Goal: Transaction & Acquisition: Purchase product/service

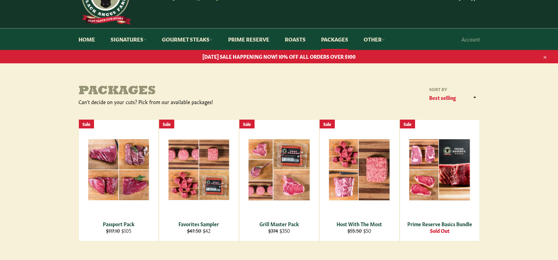
scroll to position [70, 0]
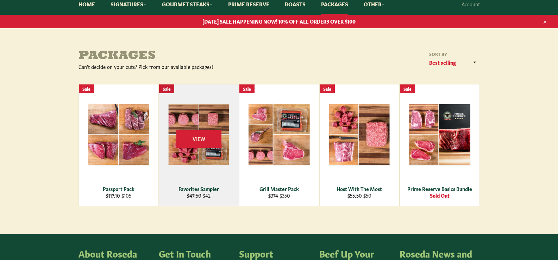
click at [200, 189] on div "Favorites Sampler" at bounding box center [198, 189] width 71 height 7
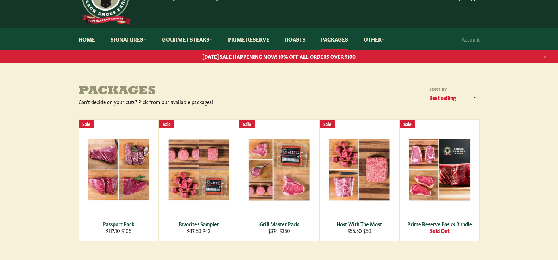
scroll to position [0, 0]
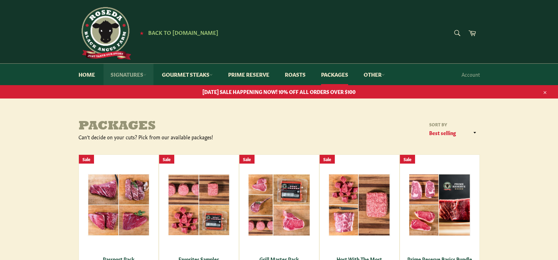
click at [133, 73] on link "Signatures" at bounding box center [129, 74] width 50 height 21
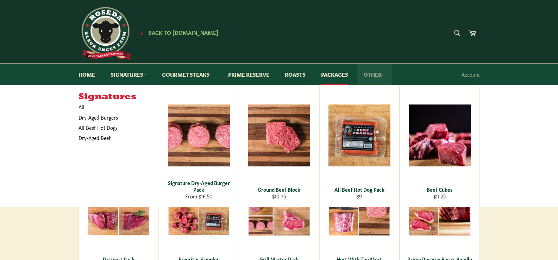
click at [376, 74] on link "Other" at bounding box center [374, 74] width 35 height 21
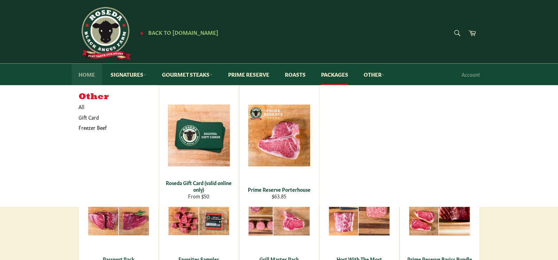
click at [85, 74] on link "Home" at bounding box center [87, 74] width 31 height 21
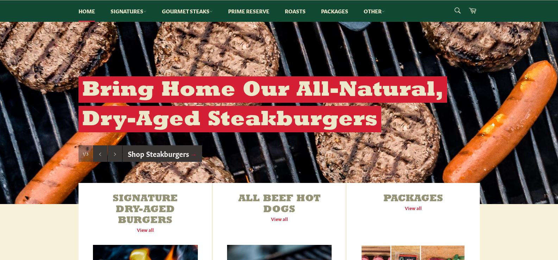
scroll to position [141, 0]
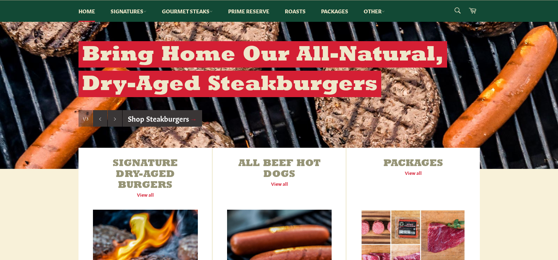
click at [196, 119] on span "→" at bounding box center [193, 118] width 7 height 10
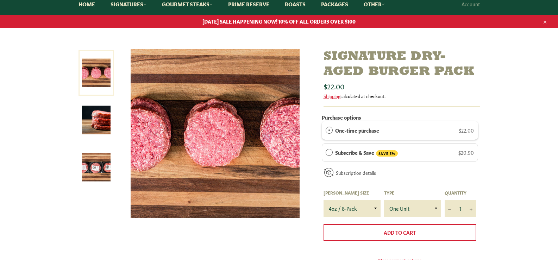
scroll to position [106, 0]
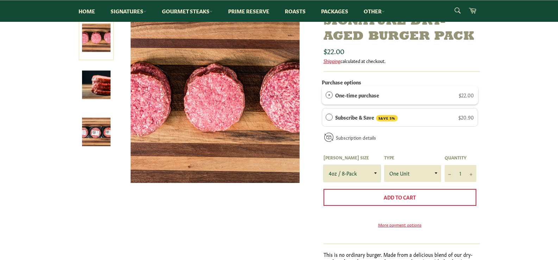
click at [376, 173] on select "4oz / 8-Pack 6oz / 4-Pack 8oz / 4-Pack" at bounding box center [352, 173] width 57 height 17
select select "6oz / 4-Pack"
click at [324, 165] on select "4oz / 8-Pack 6oz / 4-Pack 8oz / 4-Pack" at bounding box center [352, 173] width 57 height 17
click at [376, 172] on select "4oz / 8-Pack 6oz / 4-Pack 8oz / 4-Pack" at bounding box center [352, 173] width 57 height 17
click at [324, 165] on select "4oz / 8-Pack 6oz / 4-Pack 8oz / 4-Pack" at bounding box center [352, 173] width 57 height 17
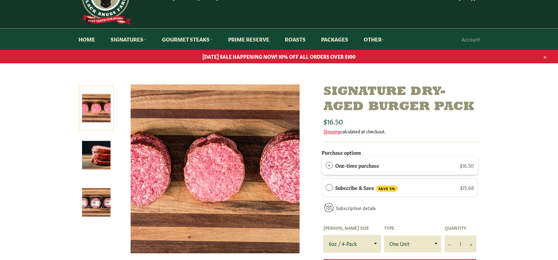
scroll to position [70, 0]
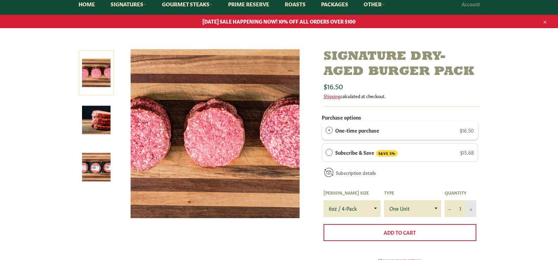
click at [471, 210] on icon "Increase item quantity by one" at bounding box center [471, 210] width 3 height 3
type input "3"
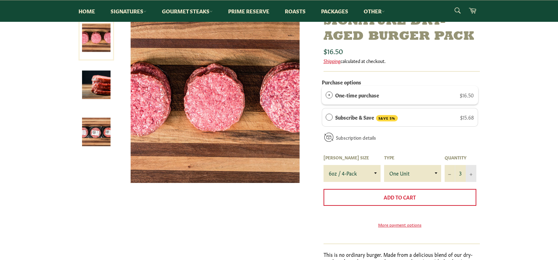
scroll to position [141, 0]
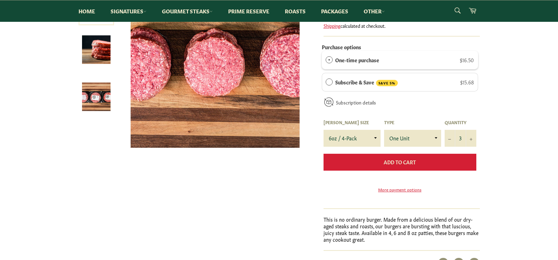
click at [404, 163] on span "Add to Cart" at bounding box center [400, 162] width 32 height 7
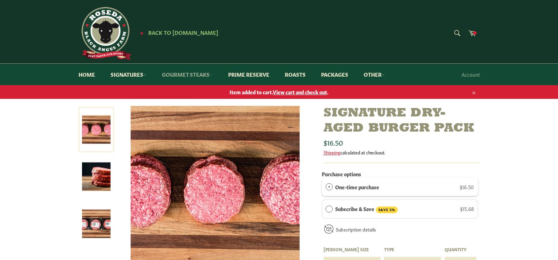
scroll to position [159, 0]
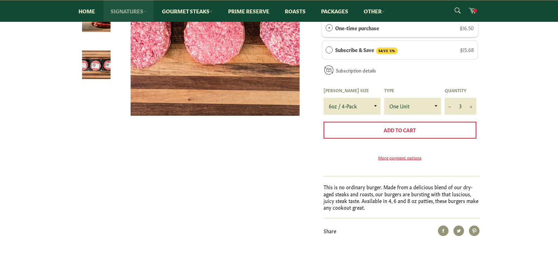
click at [138, 12] on link "Signatures" at bounding box center [129, 10] width 50 height 21
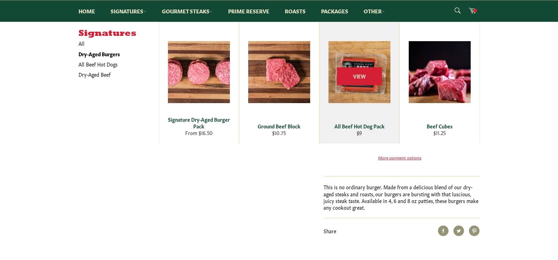
click at [363, 120] on div "View" at bounding box center [360, 83] width 80 height 122
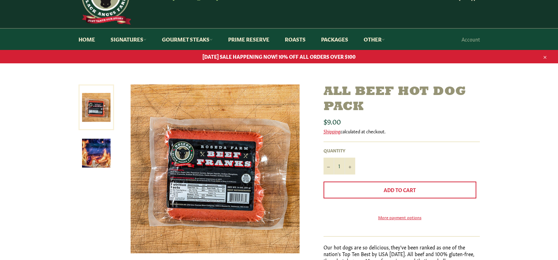
scroll to position [106, 0]
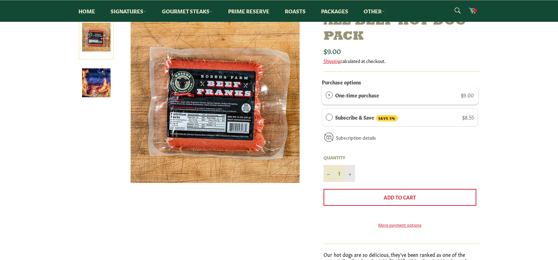
click at [351, 173] on icon "Increase item quantity by one" at bounding box center [350, 174] width 3 height 3
type input "2"
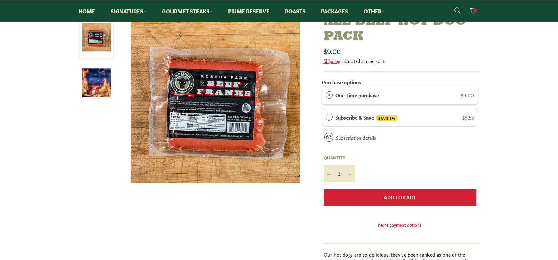
click at [404, 197] on span "Add to Cart" at bounding box center [400, 197] width 32 height 7
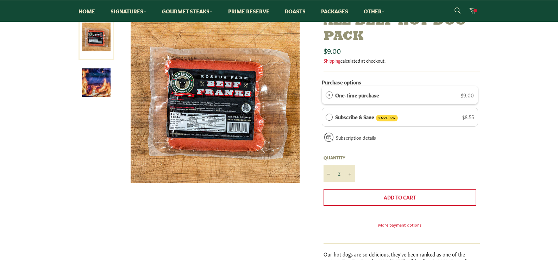
click at [0, 0] on link "Learn more about subscriptions..." at bounding box center [0, 0] width 0 height 0
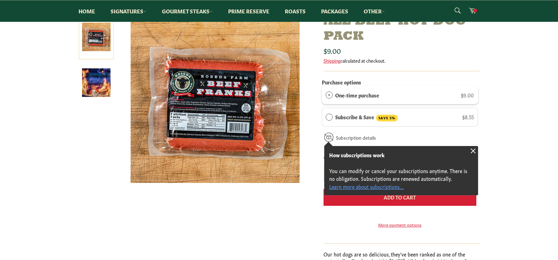
click at [394, 198] on span "Add to Cart" at bounding box center [400, 197] width 32 height 7
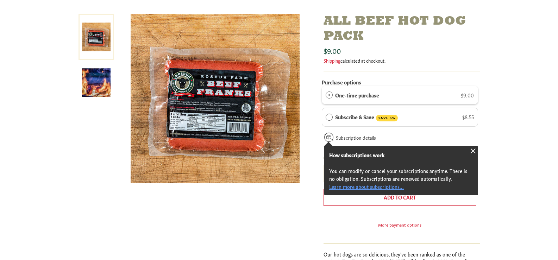
scroll to position [0, 0]
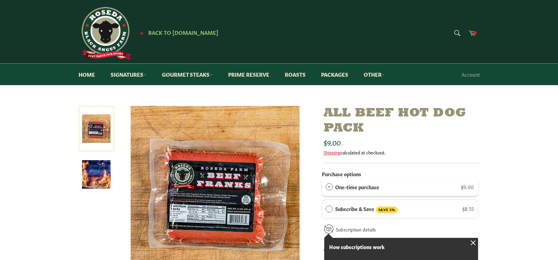
click at [473, 32] on icon at bounding box center [472, 33] width 8 height 8
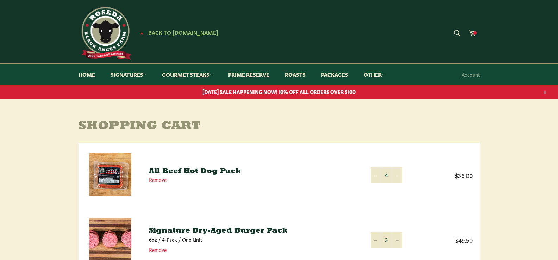
scroll to position [35, 0]
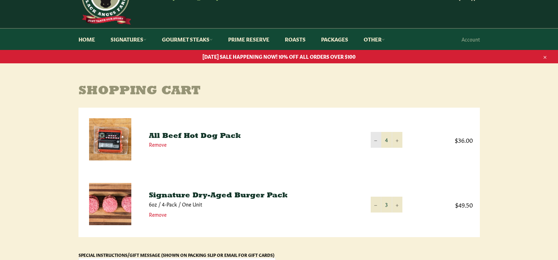
click at [374, 142] on icon "Reduce item quantity by one" at bounding box center [375, 140] width 3 height 3
click at [375, 140] on icon "Reduce item quantity by one" at bounding box center [375, 140] width 3 height 3
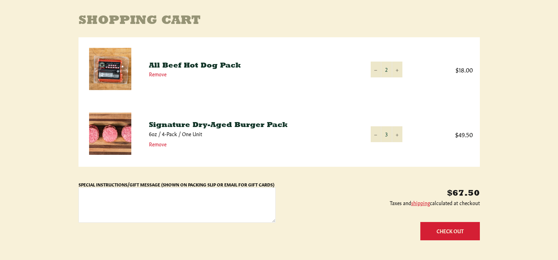
scroll to position [0, 0]
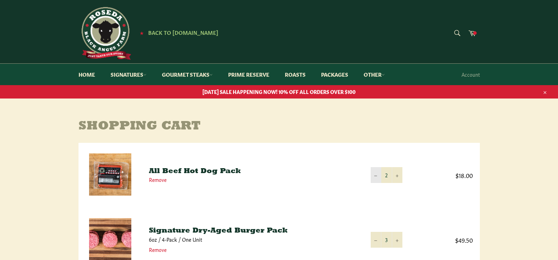
click at [374, 176] on icon "Reduce item quantity by one" at bounding box center [375, 176] width 3 height 3
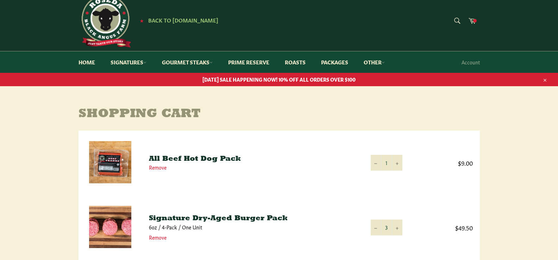
click at [375, 176] on td "Quantity 1 − +" at bounding box center [387, 163] width 46 height 65
click at [375, 165] on icon "Reduce item quantity by one" at bounding box center [375, 163] width 3 height 3
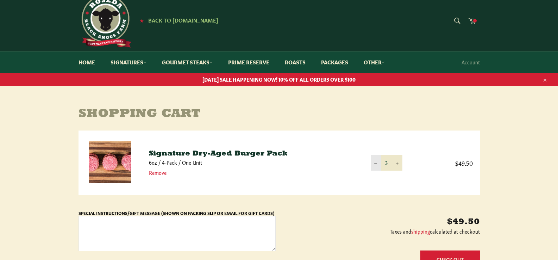
click at [374, 164] on icon "Reduce item quantity by one" at bounding box center [375, 163] width 3 height 3
click at [376, 164] on icon "Reduce item quantity by one" at bounding box center [375, 164] width 3 height 0
click at [375, 164] on icon "Reduce item quantity by one" at bounding box center [375, 164] width 3 height 0
